Goal: Information Seeking & Learning: Learn about a topic

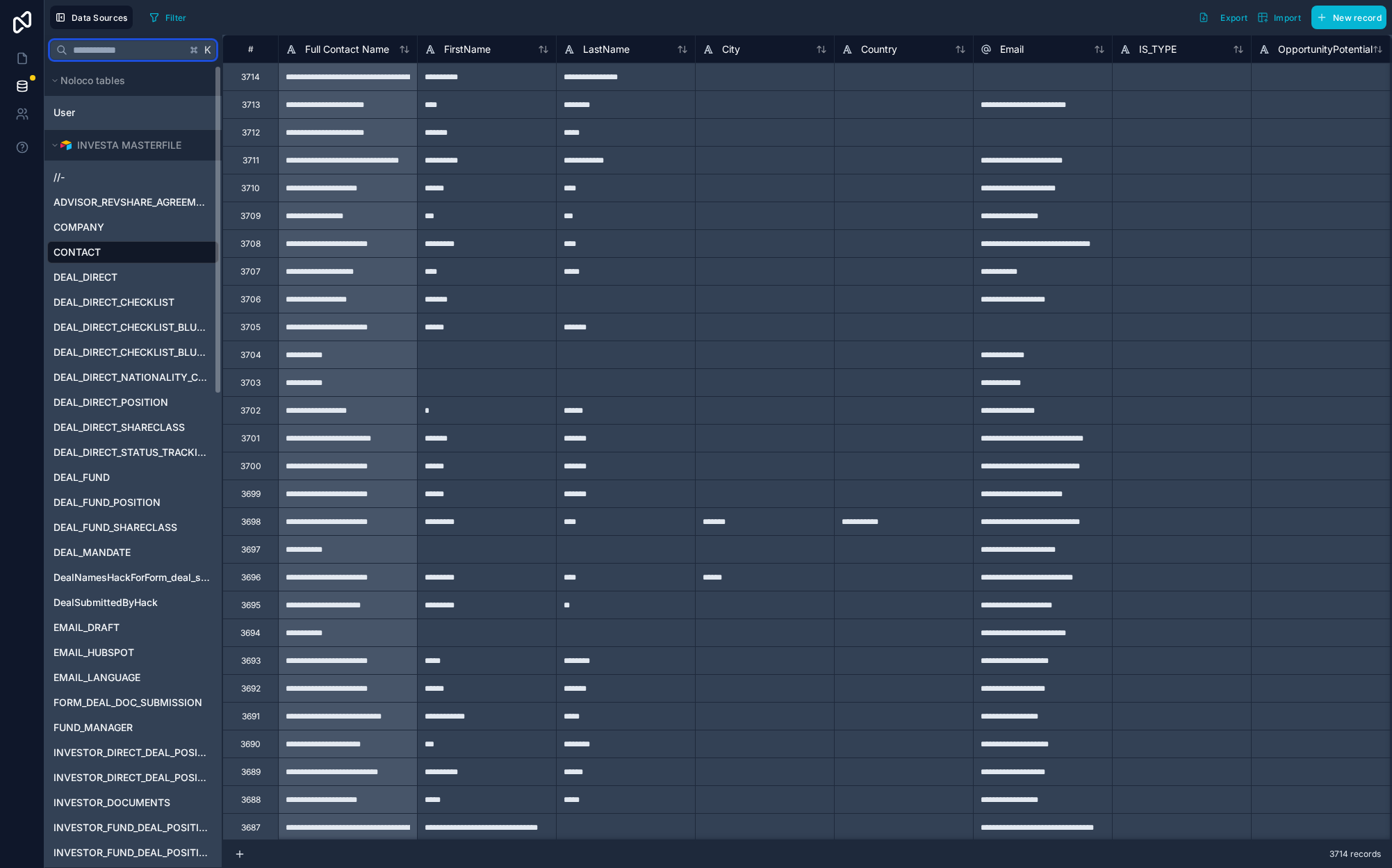
click at [109, 51] on input "text" at bounding box center [126, 50] width 119 height 25
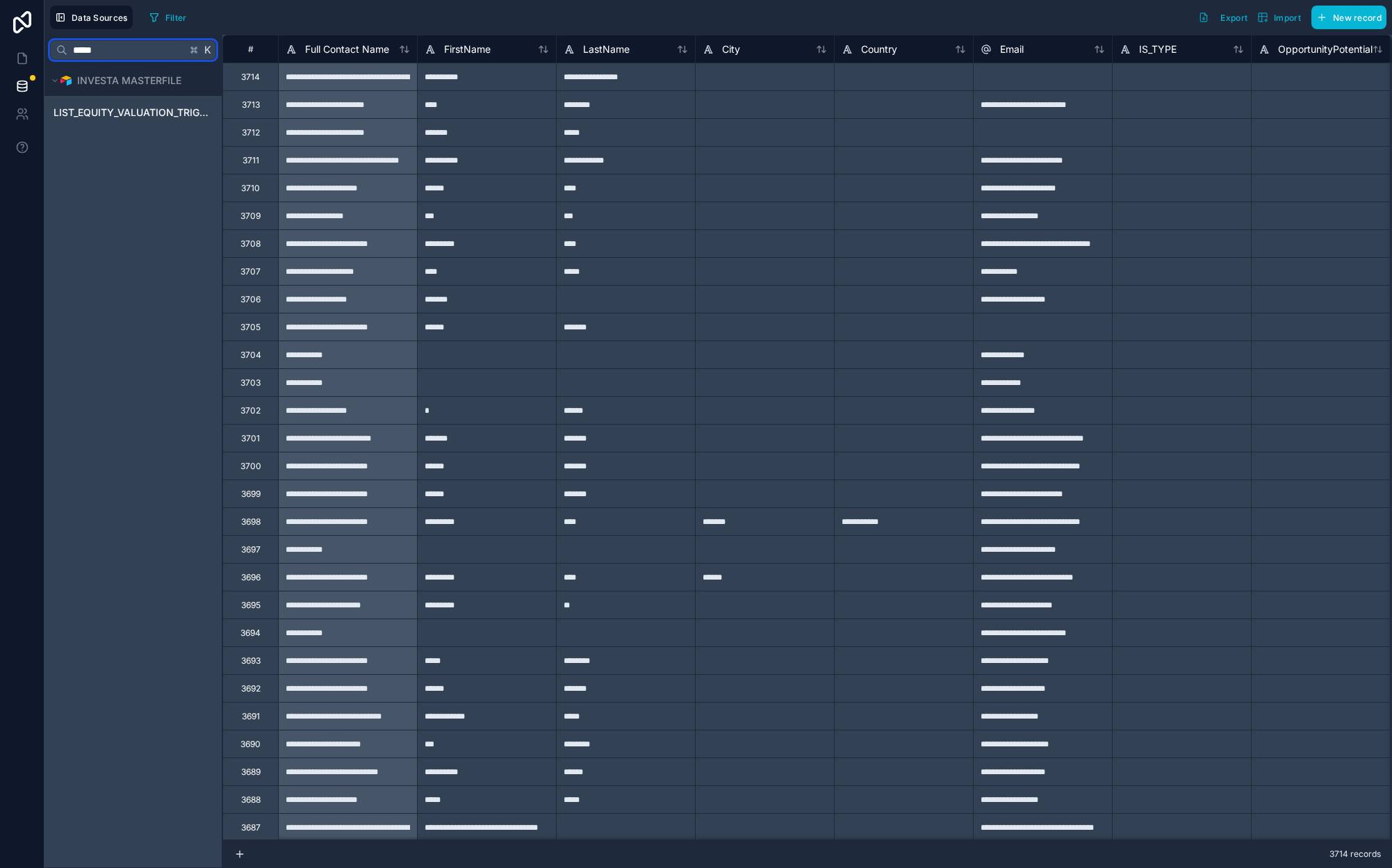
type input "*****"
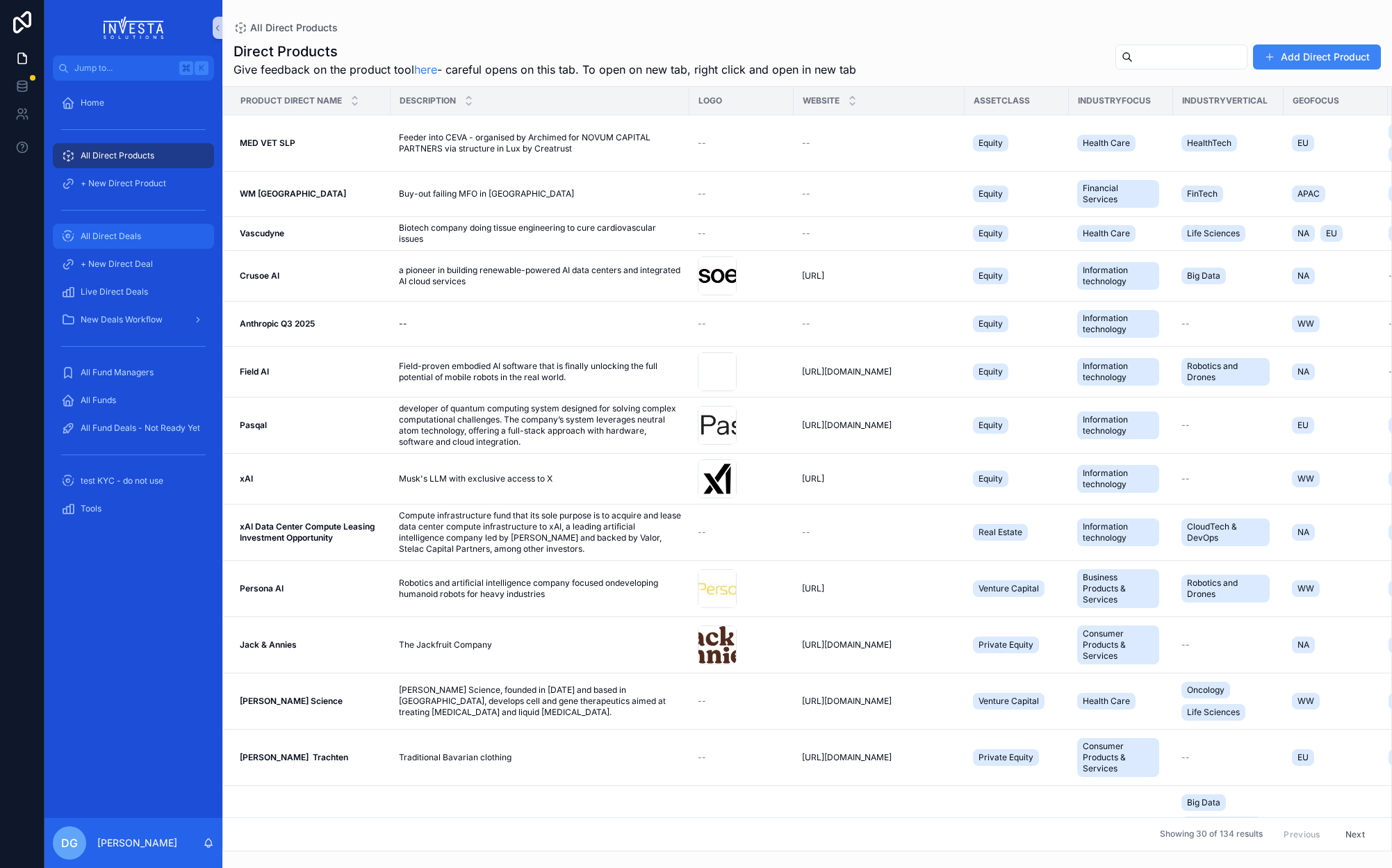
click at [101, 240] on span "All Direct Deals" at bounding box center [111, 236] width 61 height 11
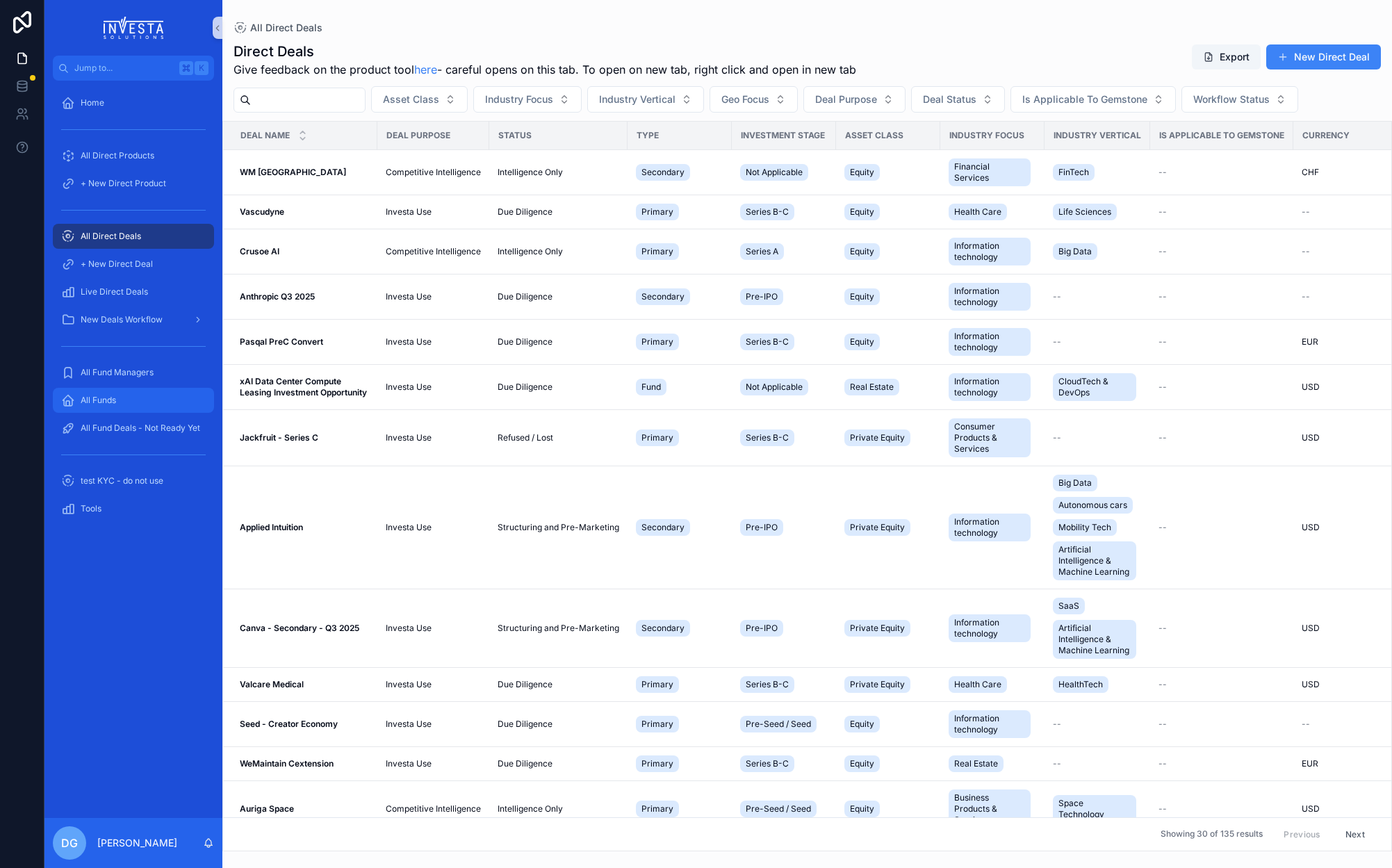
click at [93, 399] on span "All Funds" at bounding box center [98, 400] width 35 height 11
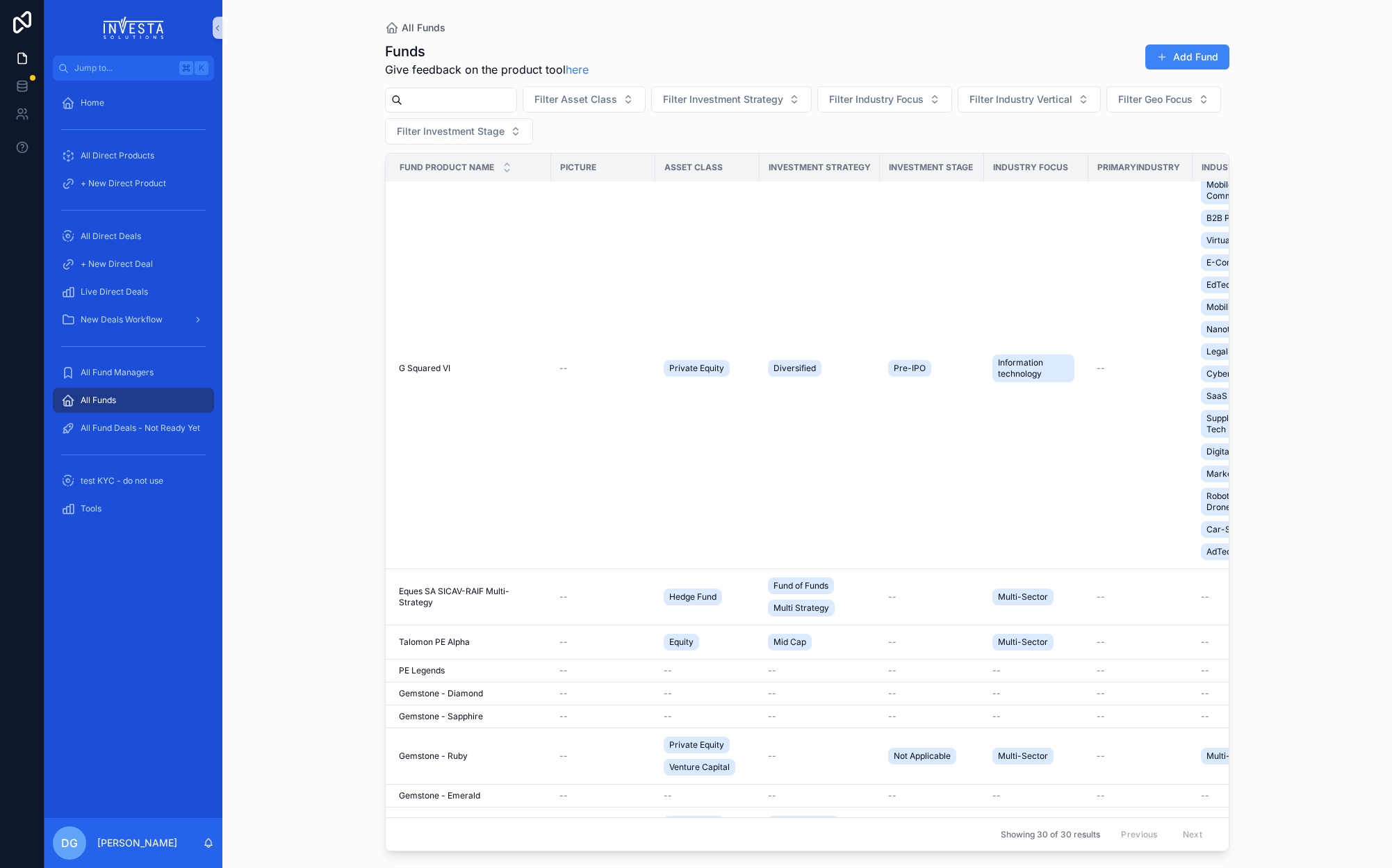
scroll to position [1377, 4]
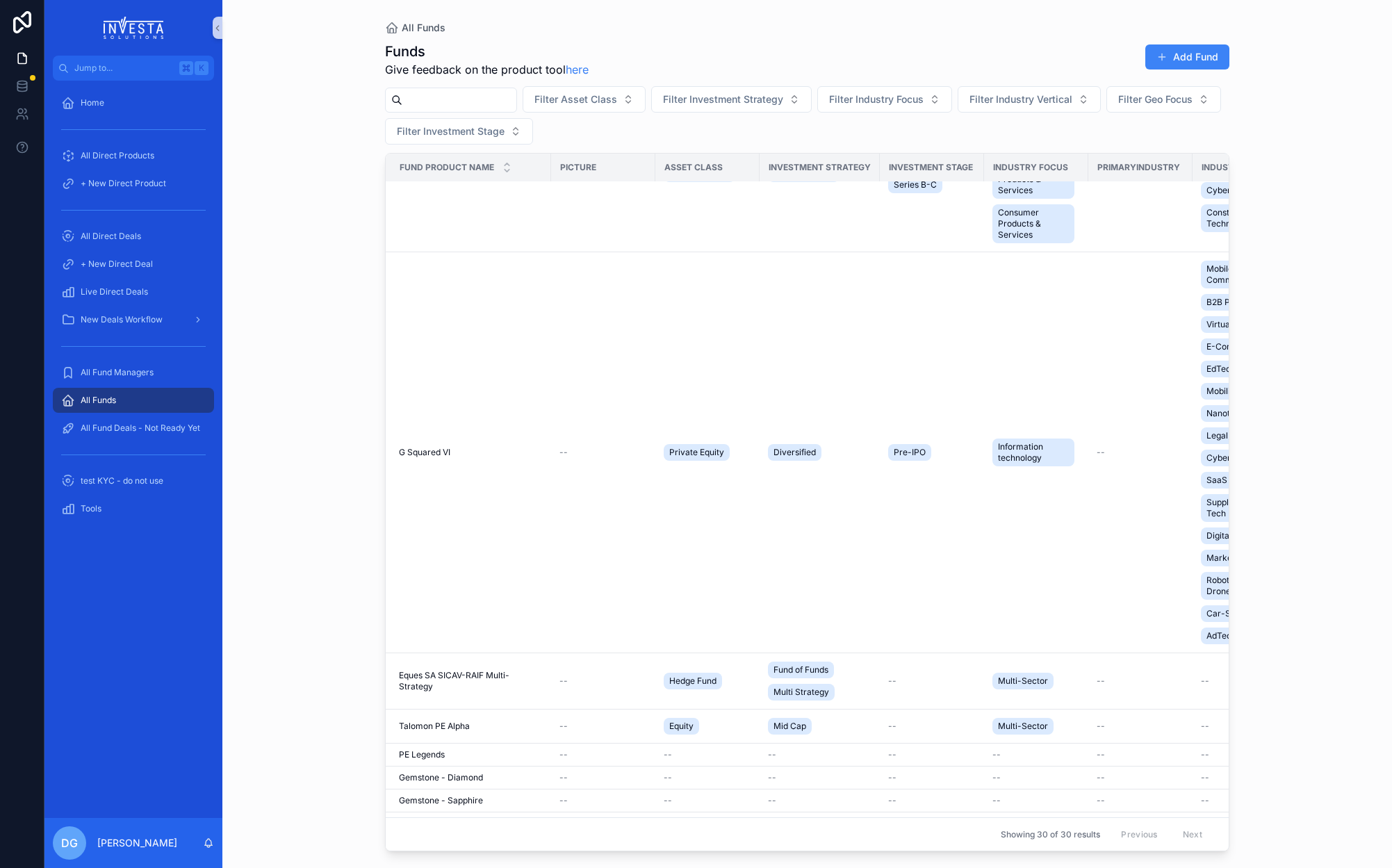
click at [433, 102] on input "scrollable content" at bounding box center [459, 100] width 114 height 19
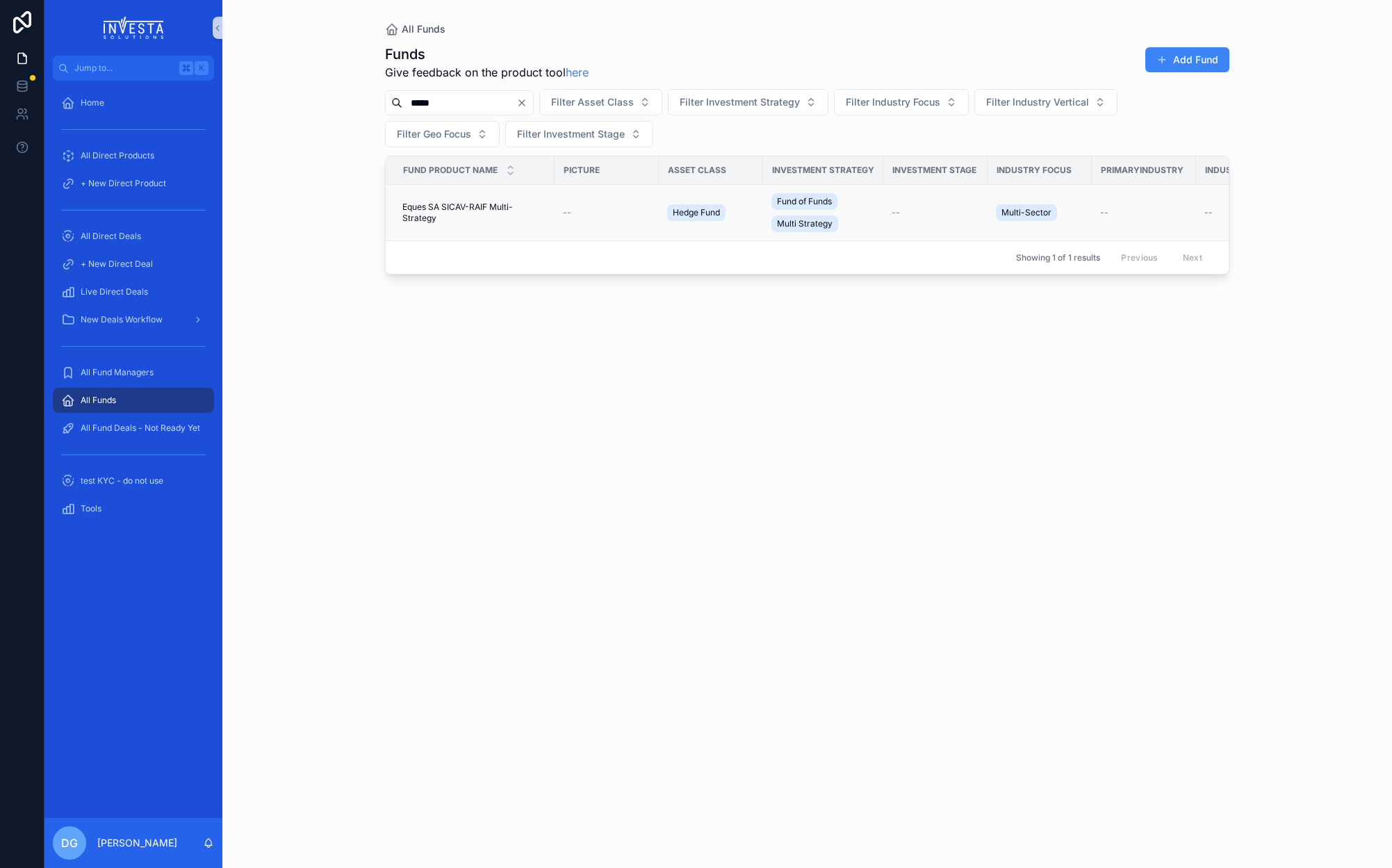
type input "*****"
click at [426, 211] on span "Eques SA SICAV-RAIF Multi-Strategy" at bounding box center [474, 212] width 144 height 23
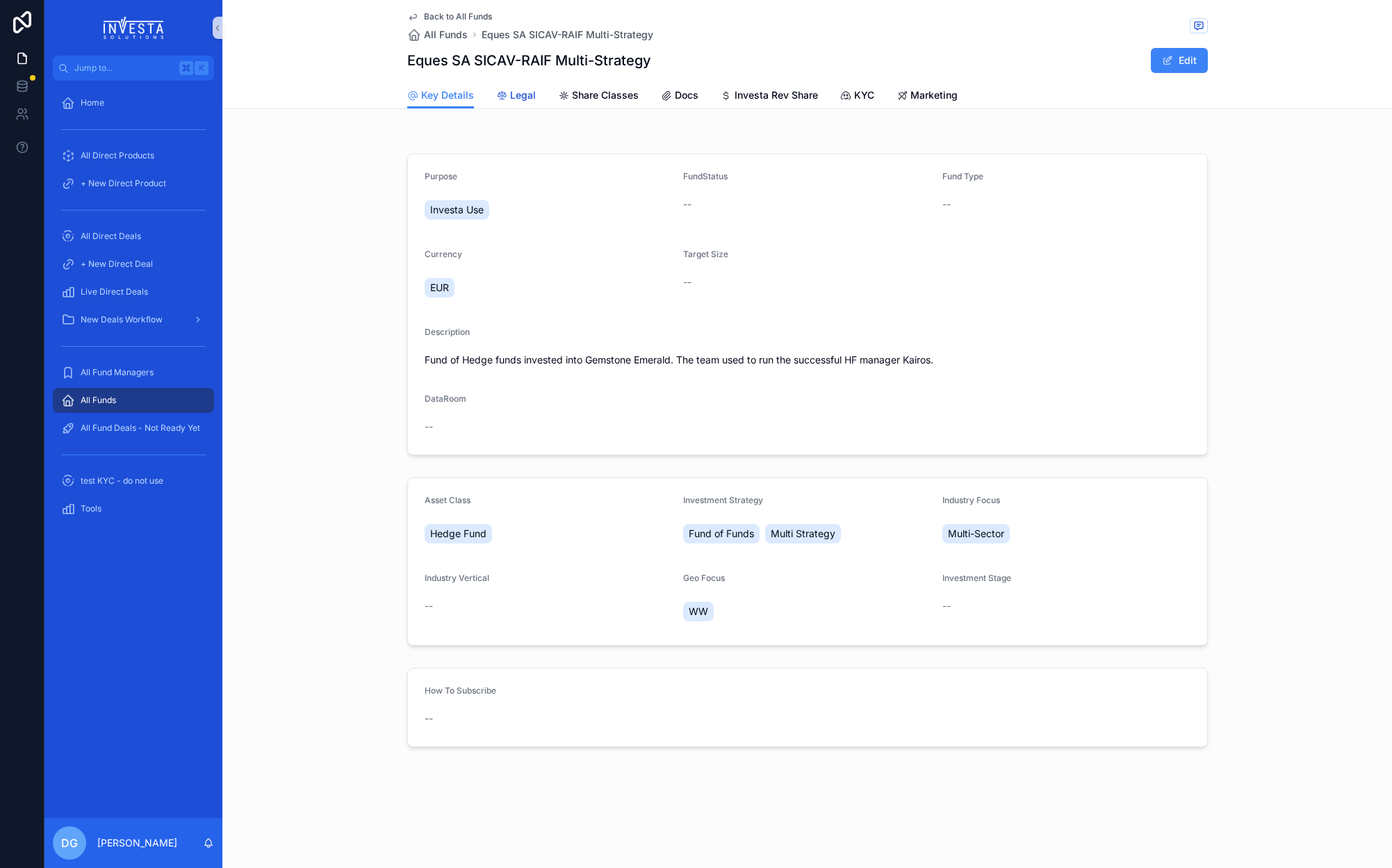
click at [524, 96] on span "Legal" at bounding box center [523, 94] width 25 height 14
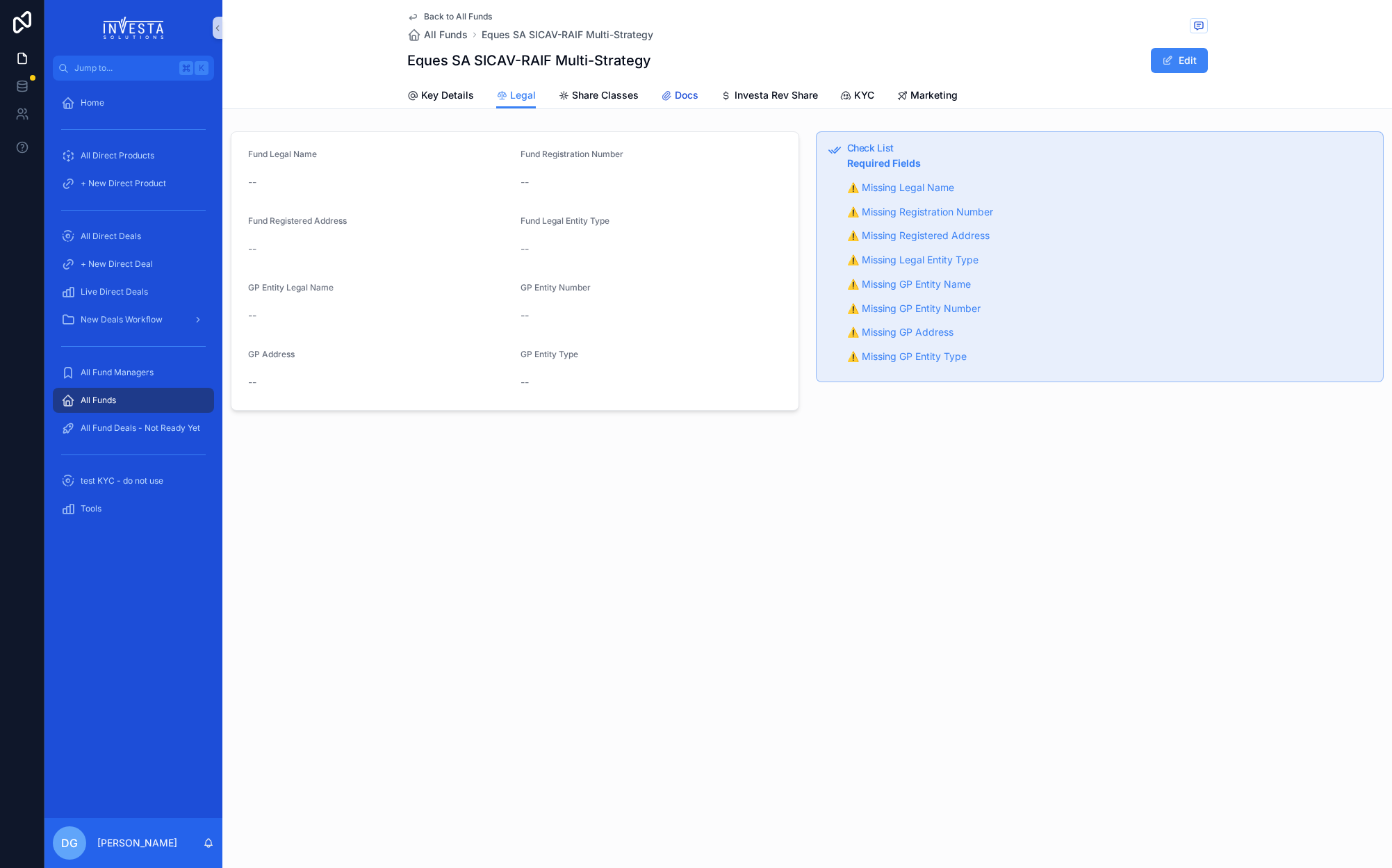
click at [684, 93] on span "Docs" at bounding box center [687, 94] width 24 height 14
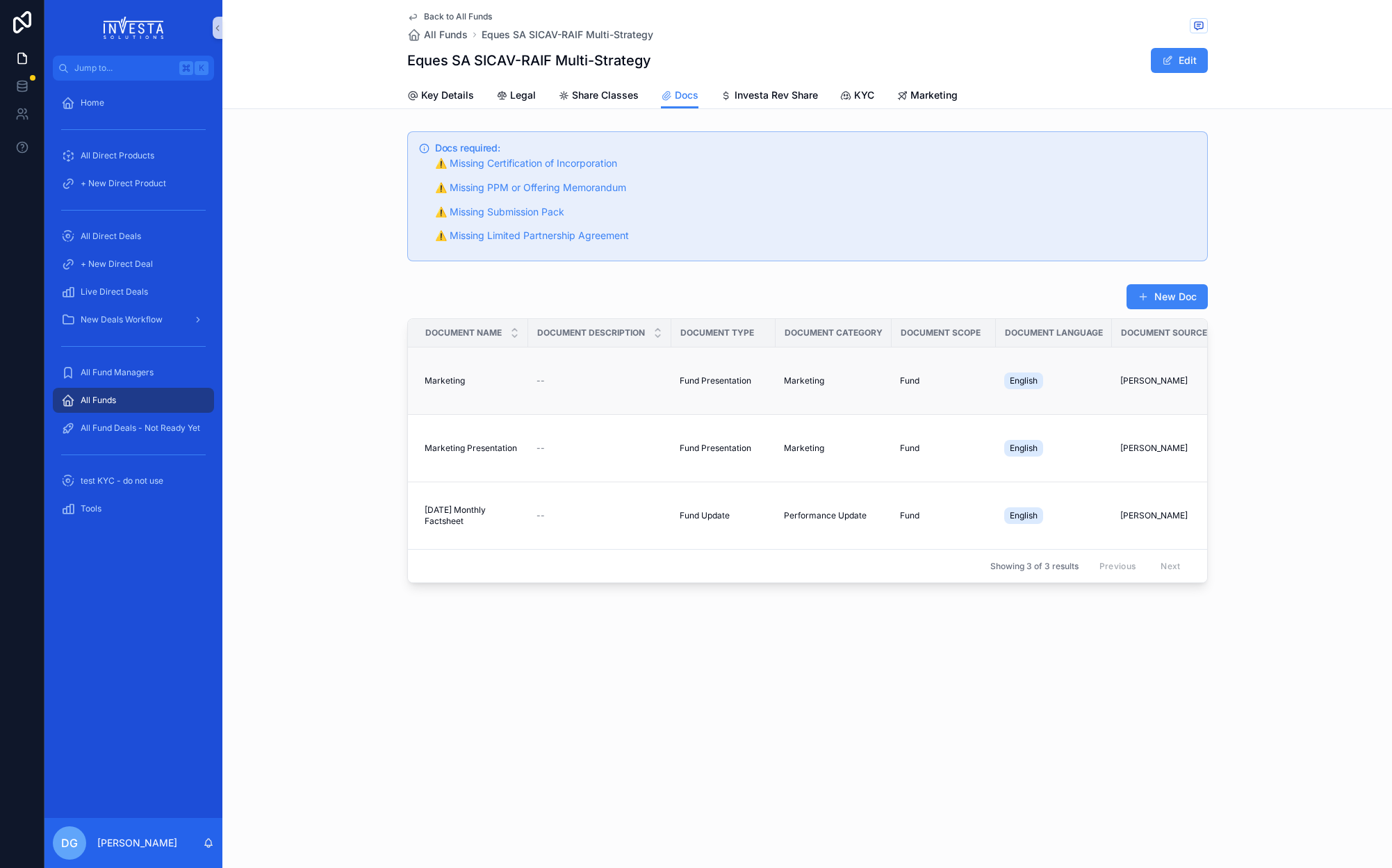
click at [449, 379] on span "Marketing" at bounding box center [445, 381] width 40 height 11
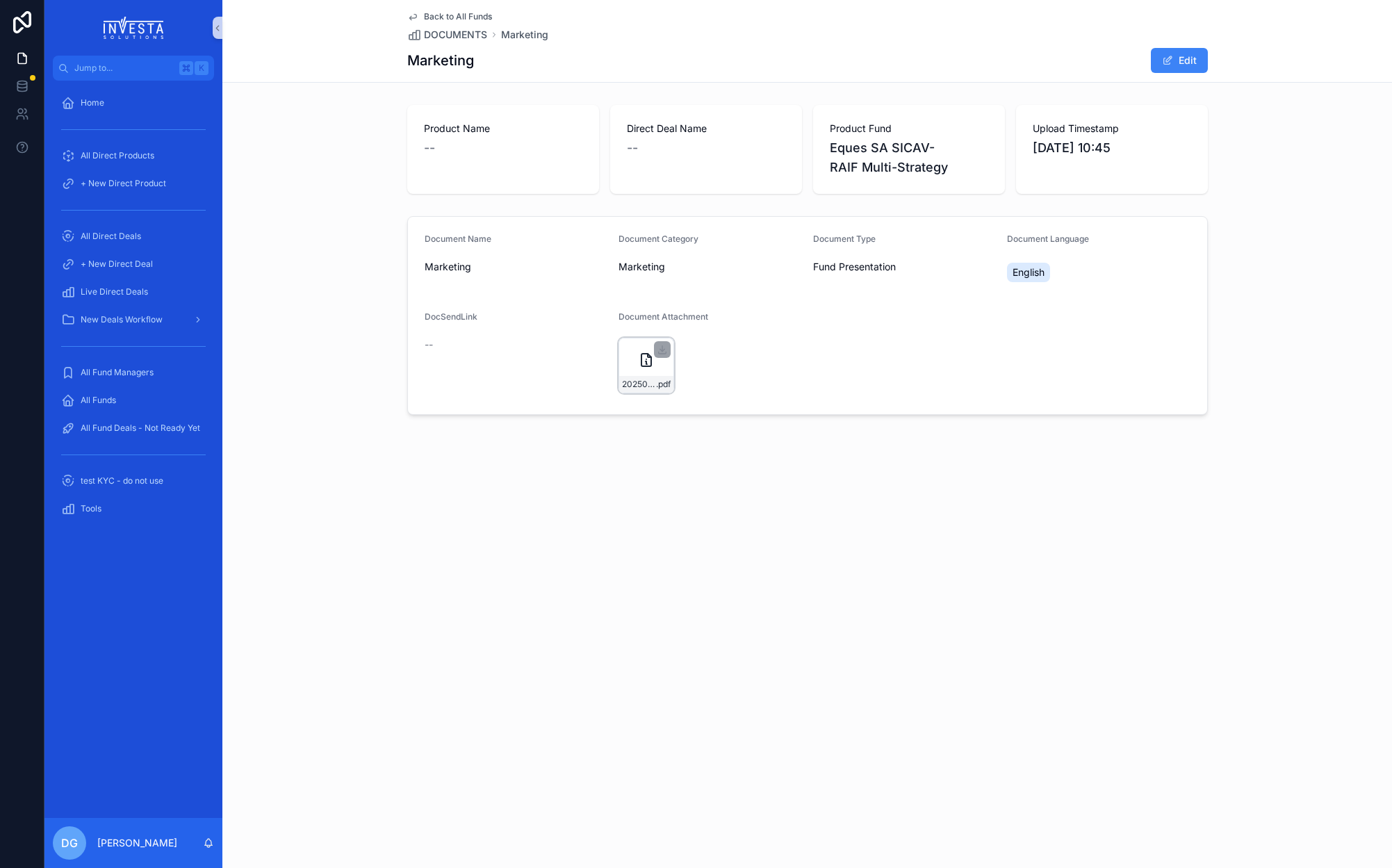
click at [647, 363] on icon "scrollable content" at bounding box center [646, 360] width 16 height 16
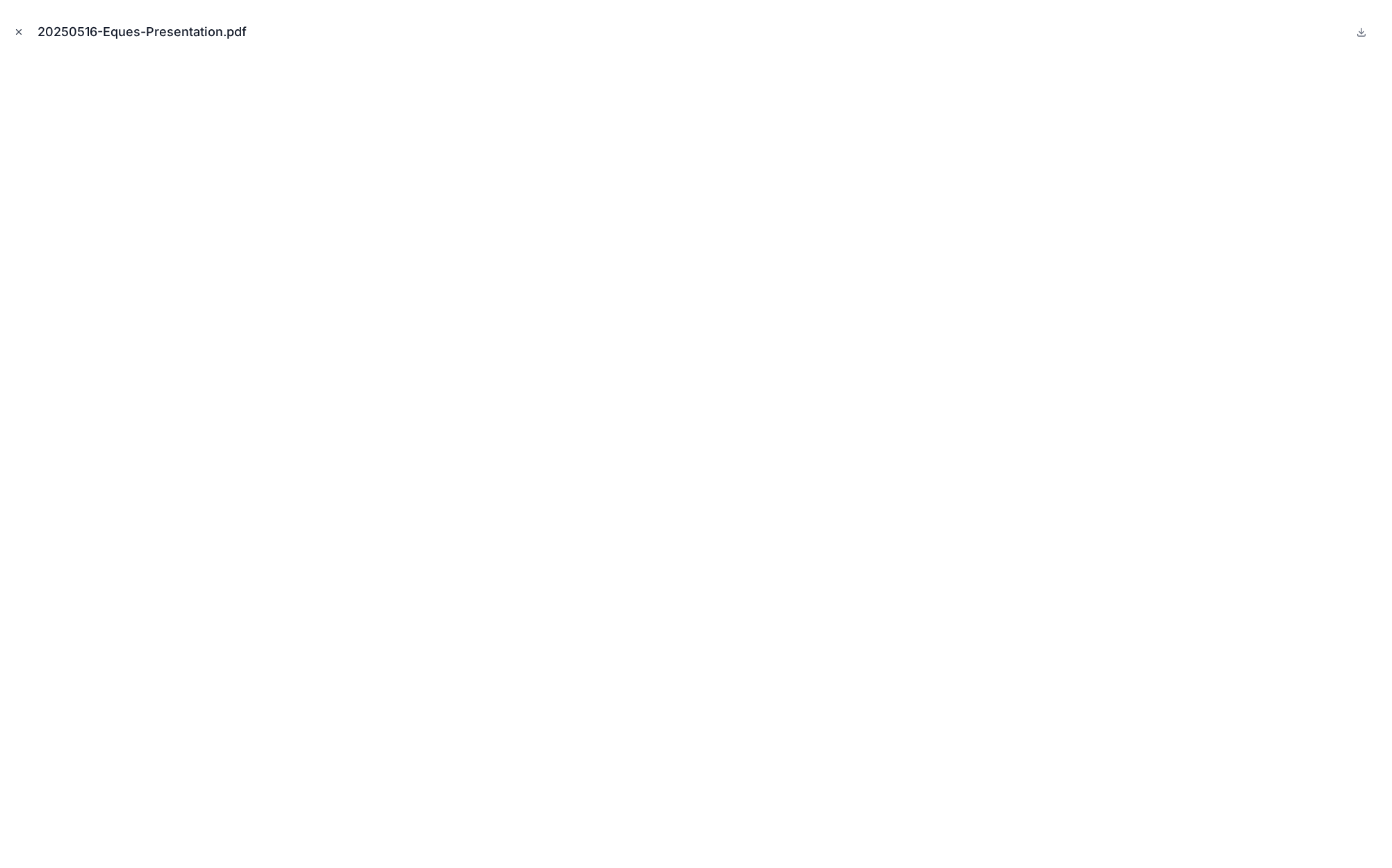
click at [18, 30] on icon "Close modal" at bounding box center [18, 32] width 10 height 10
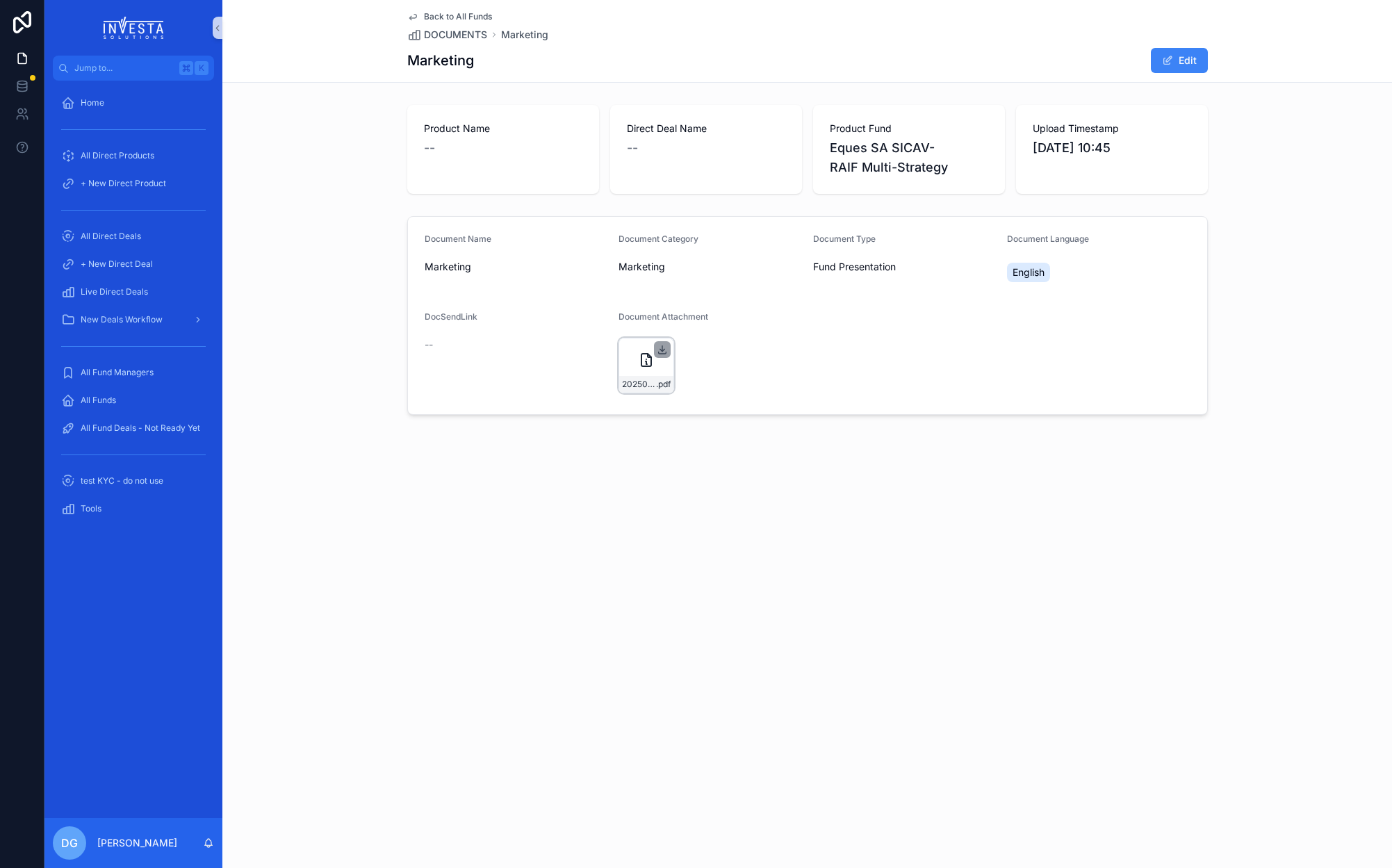
click at [660, 350] on icon "scrollable content" at bounding box center [662, 349] width 11 height 11
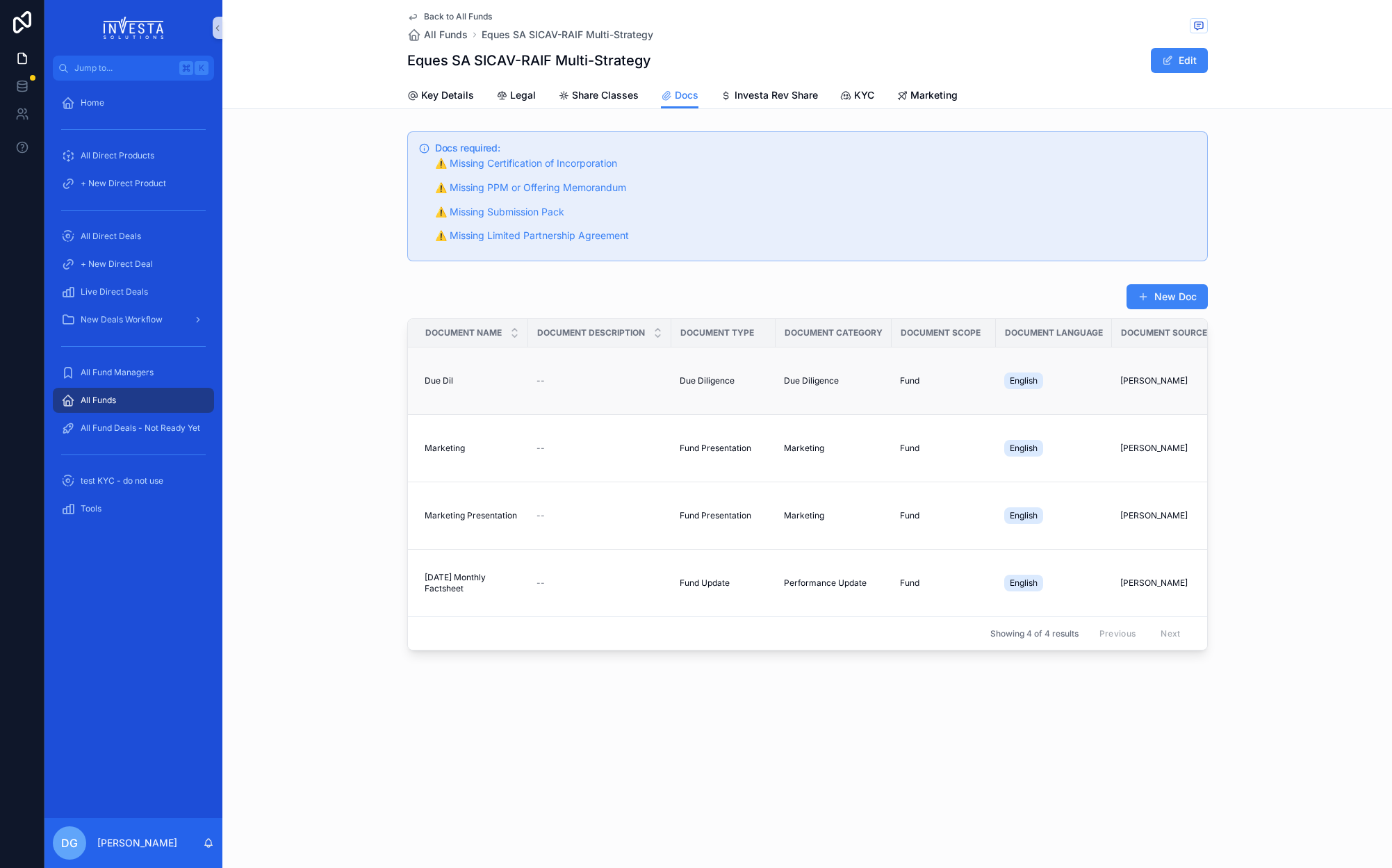
click at [1027, 378] on span "English" at bounding box center [1024, 381] width 28 height 11
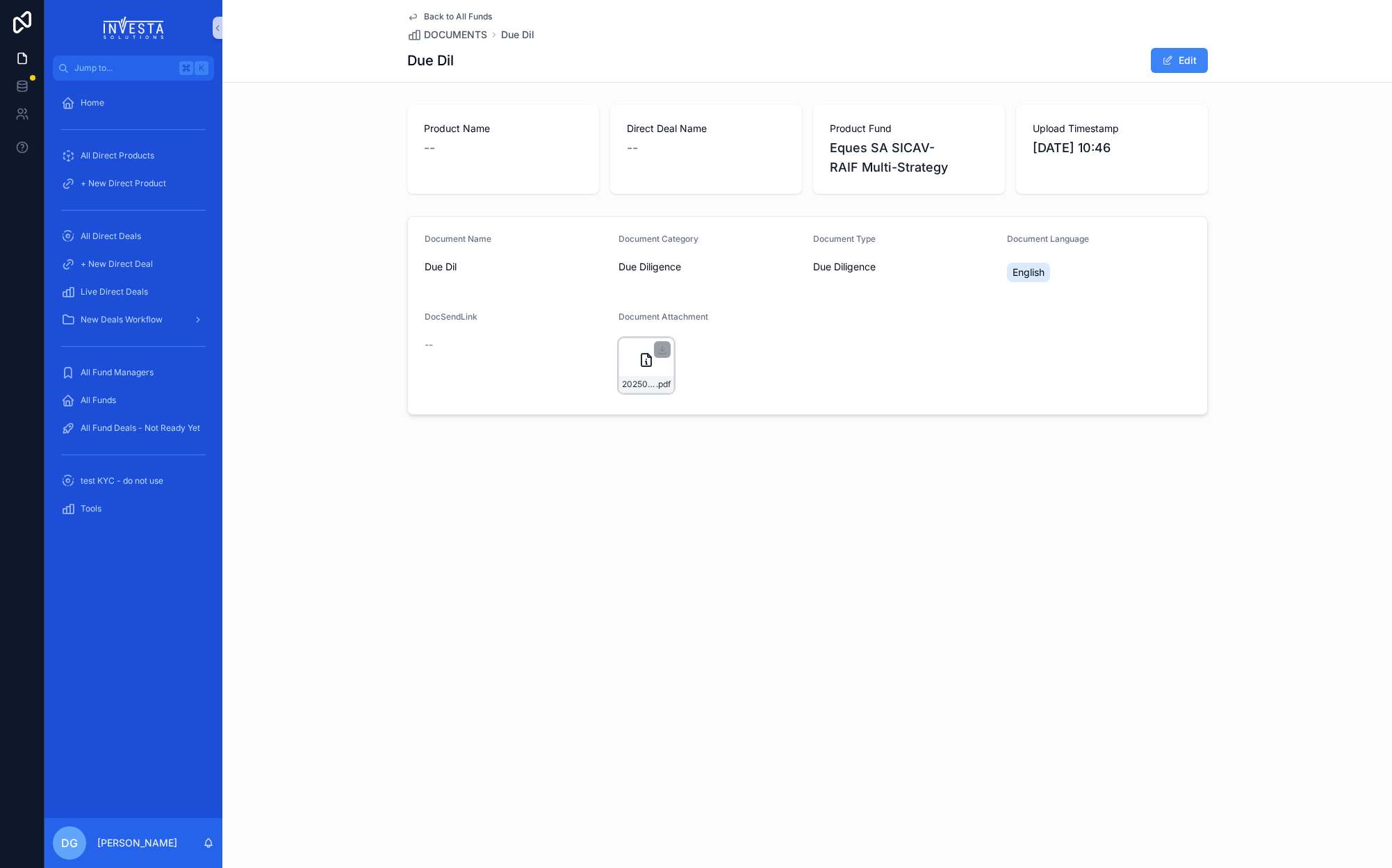
click at [645, 367] on icon "scrollable content" at bounding box center [646, 360] width 16 height 16
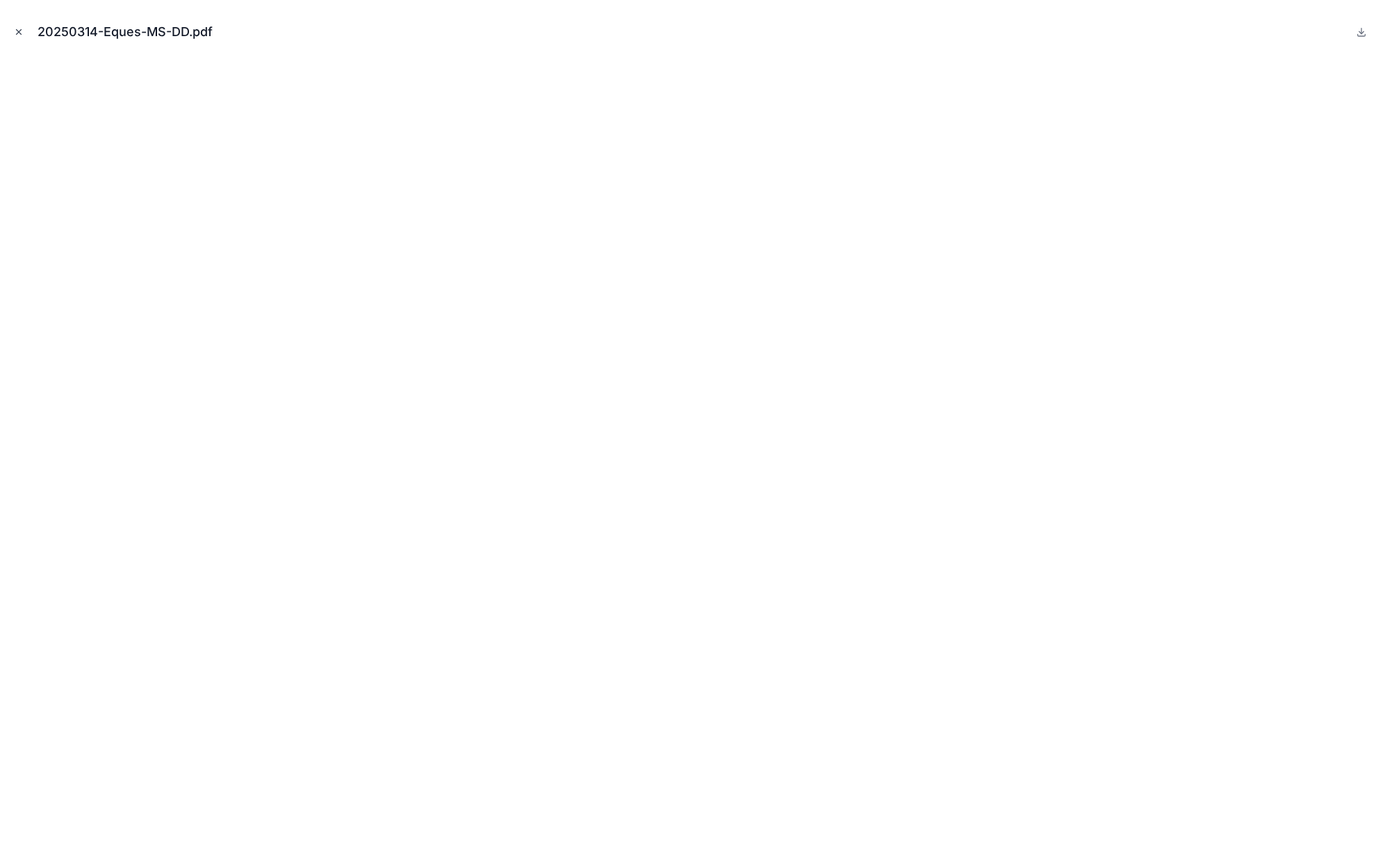
click at [15, 32] on icon "Close modal" at bounding box center [18, 32] width 10 height 10
